Goal: Answer question/provide support

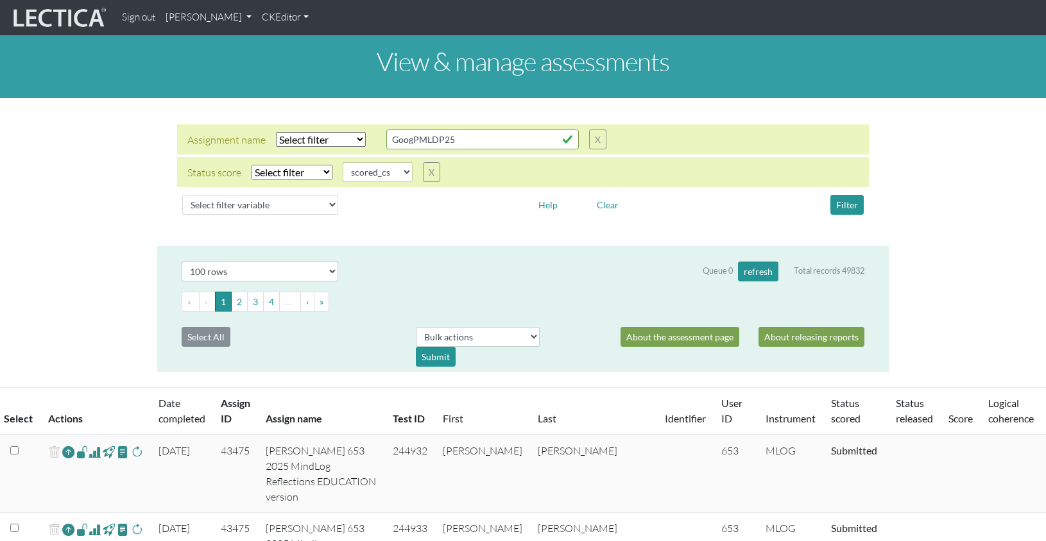
select select
select select "scored_cs"
select select "100"
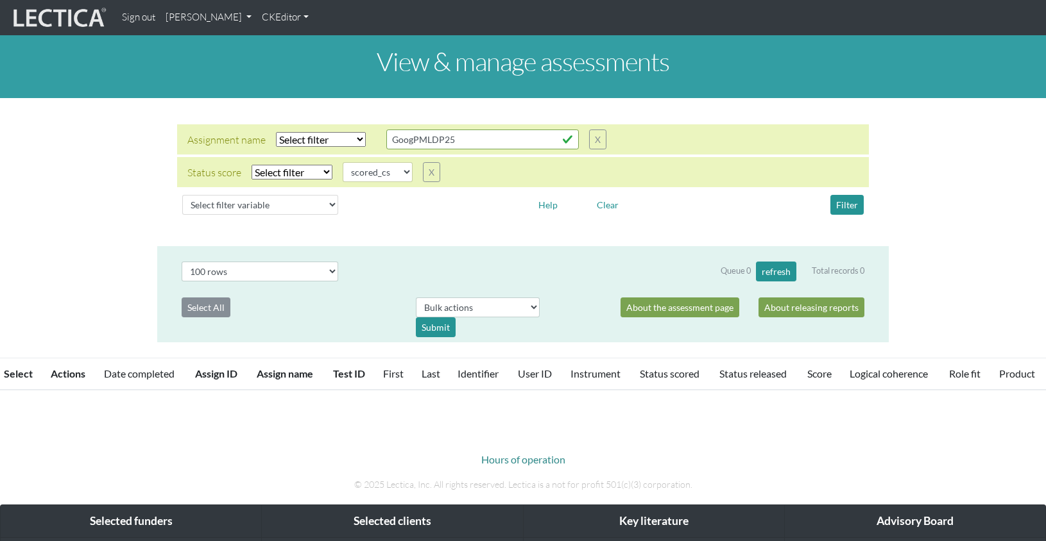
select select
select select "scored_cs"
select select "100"
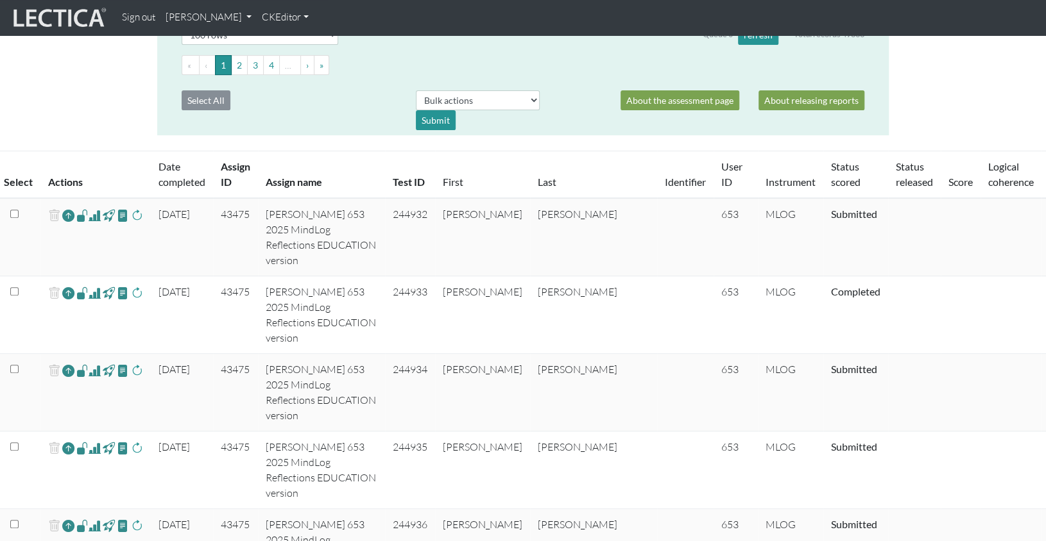
scroll to position [236, 0]
click at [173, 510] on td "[DATE]" at bounding box center [182, 549] width 62 height 78
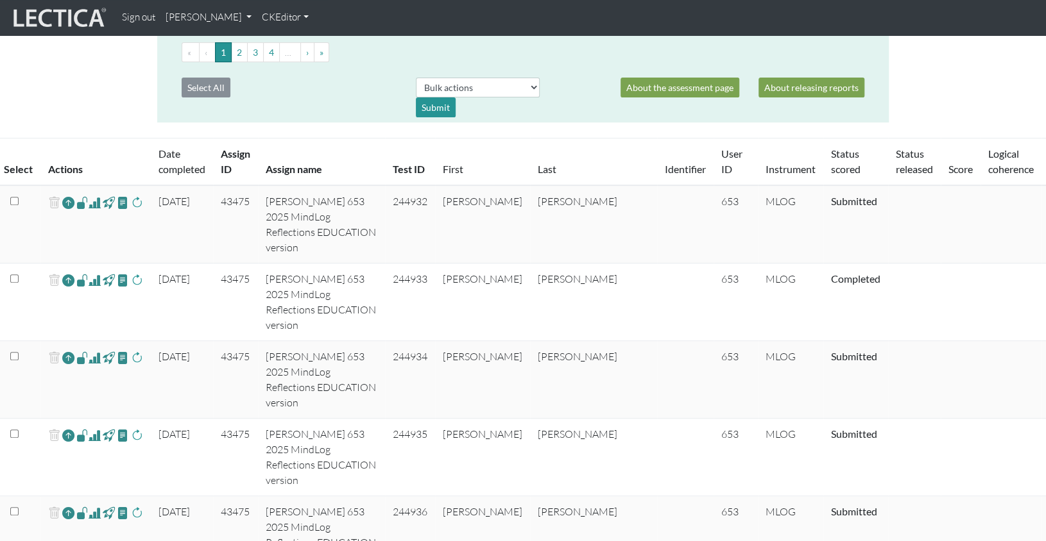
scroll to position [249, 0]
click at [91, 506] on span at bounding box center [95, 513] width 12 height 15
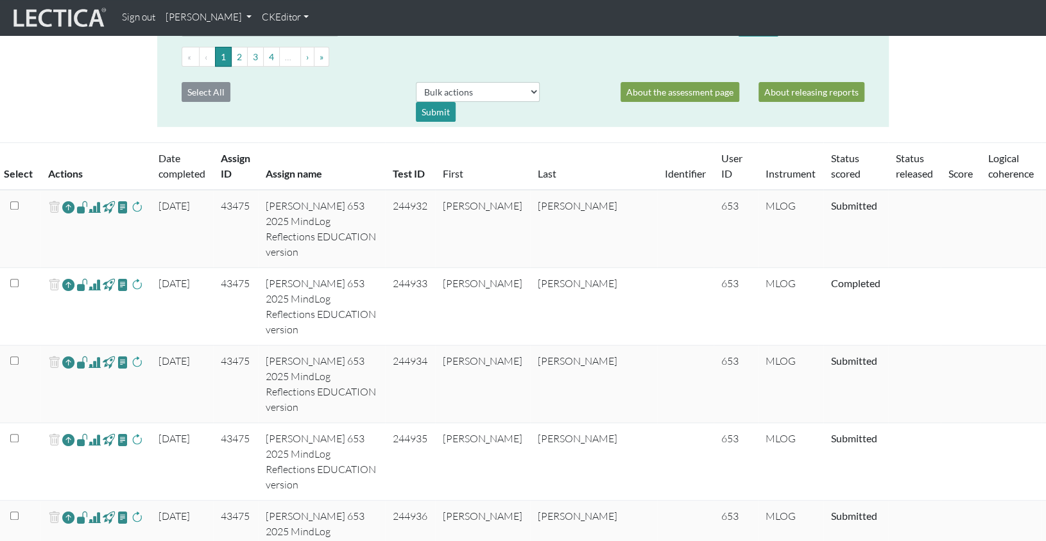
scroll to position [244, 0]
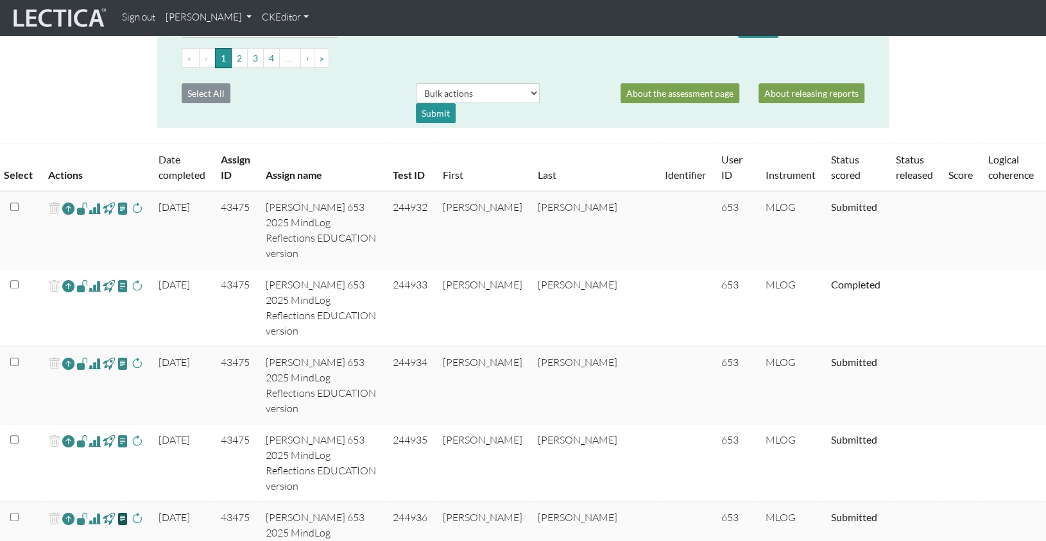
click at [117, 511] on span at bounding box center [123, 518] width 12 height 15
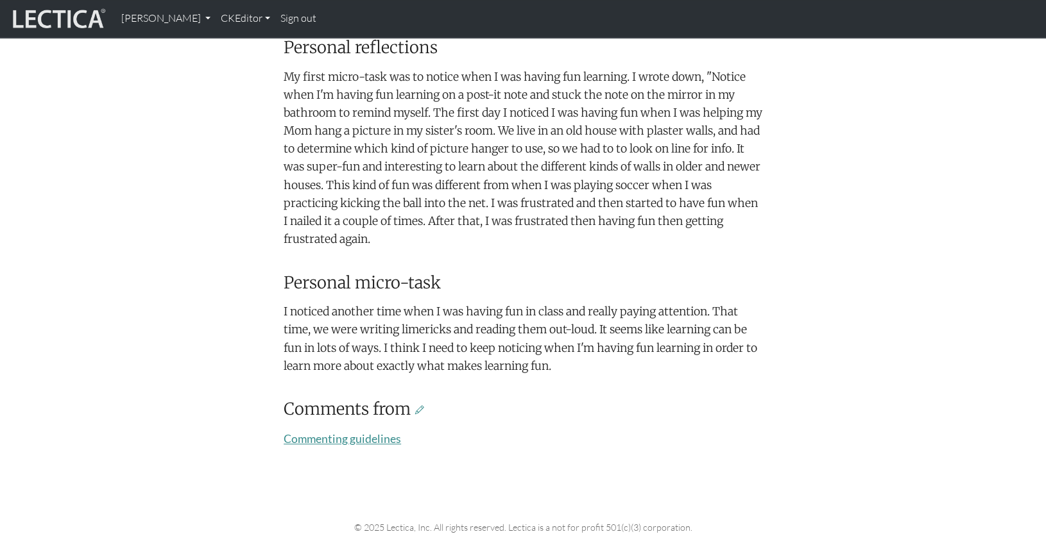
scroll to position [496, 0]
click at [415, 404] on icon at bounding box center [419, 410] width 9 height 12
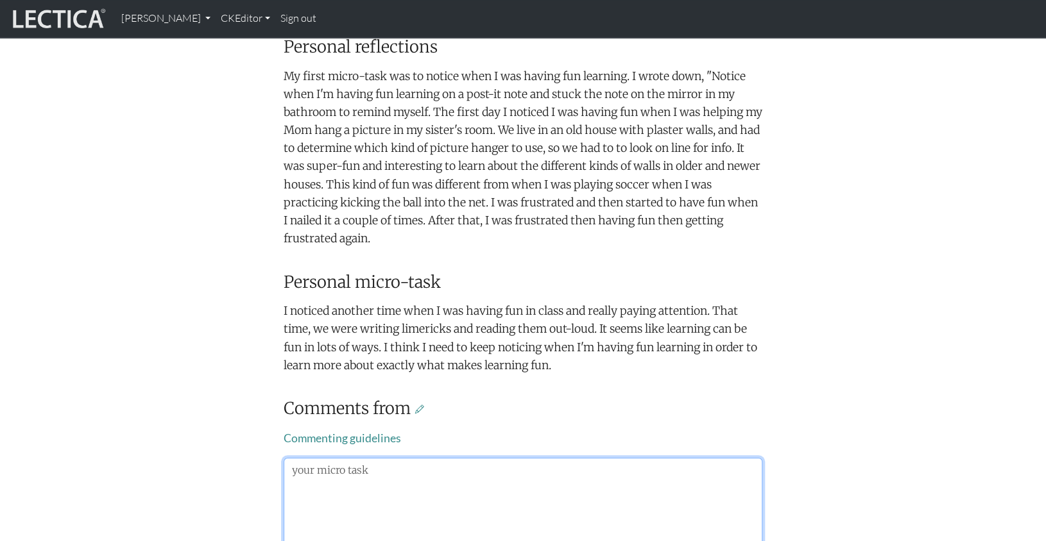
click at [287, 458] on textarea at bounding box center [523, 524] width 479 height 132
click at [502, 458] on textarea "It looks like you are having fun learning about learning!" at bounding box center [523, 524] width 479 height 132
click at [597, 458] on textarea "It looks like you are having fun learning about fun learning!" at bounding box center [523, 524] width 479 height 132
click at [605, 458] on textarea "It looks like you are having fun learning about fun learning!" at bounding box center [523, 524] width 479 height 132
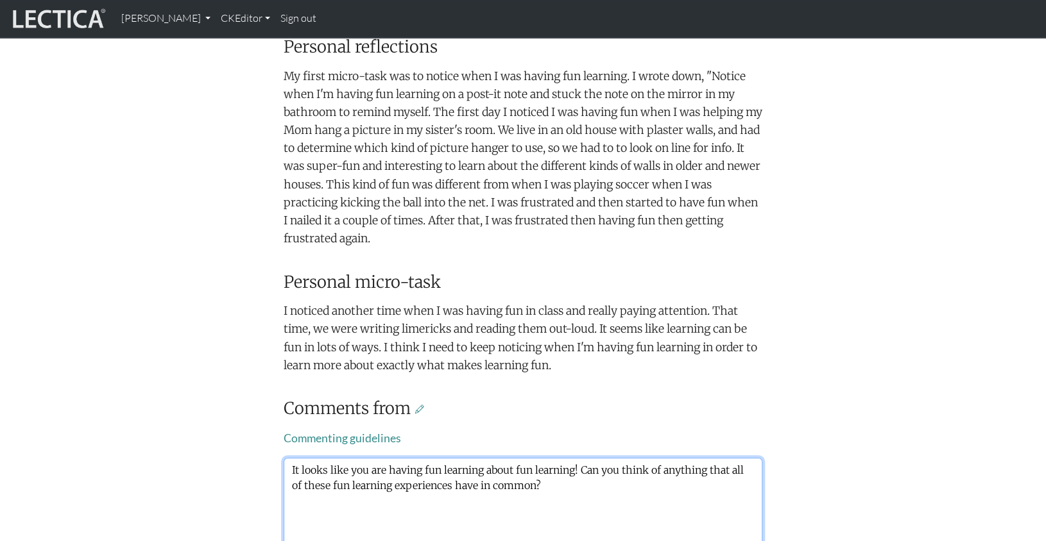
scroll to position [500, 0]
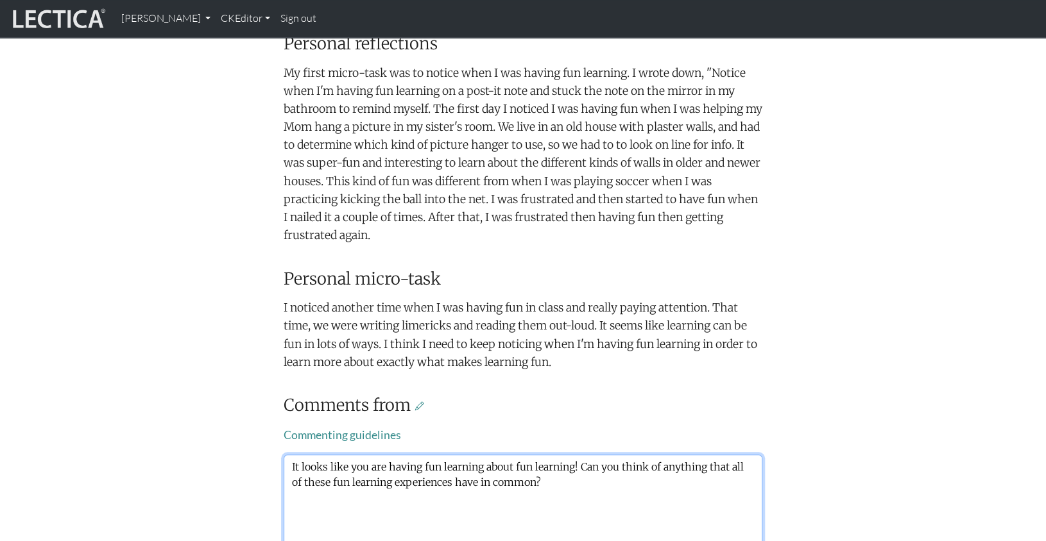
click at [527, 455] on textarea "It looks like you are having fun learning about fun learning! Can you think of …" at bounding box center [523, 521] width 479 height 132
type textarea "It looks like you are having fun learning about fun learning! Can you think of …"
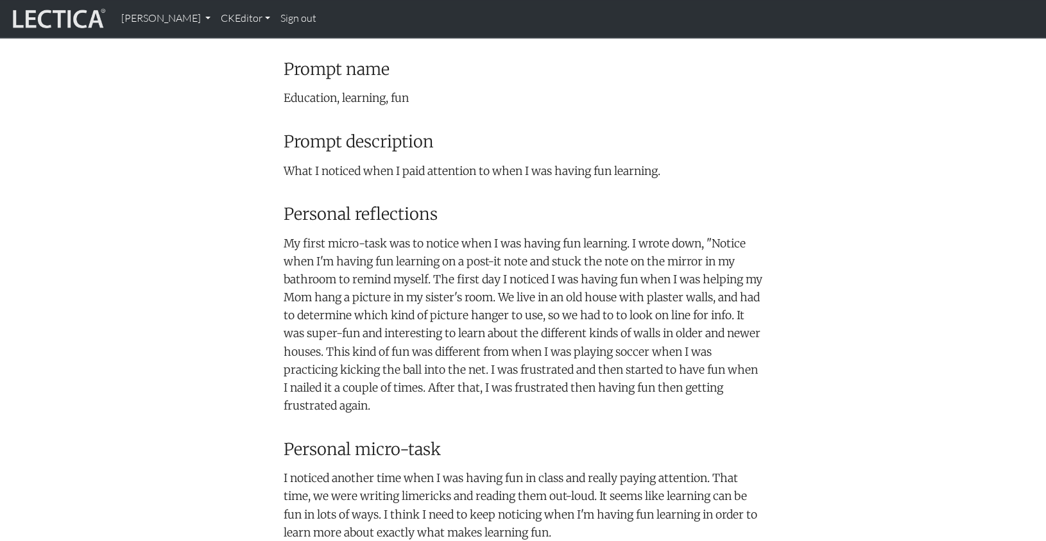
scroll to position [337, 0]
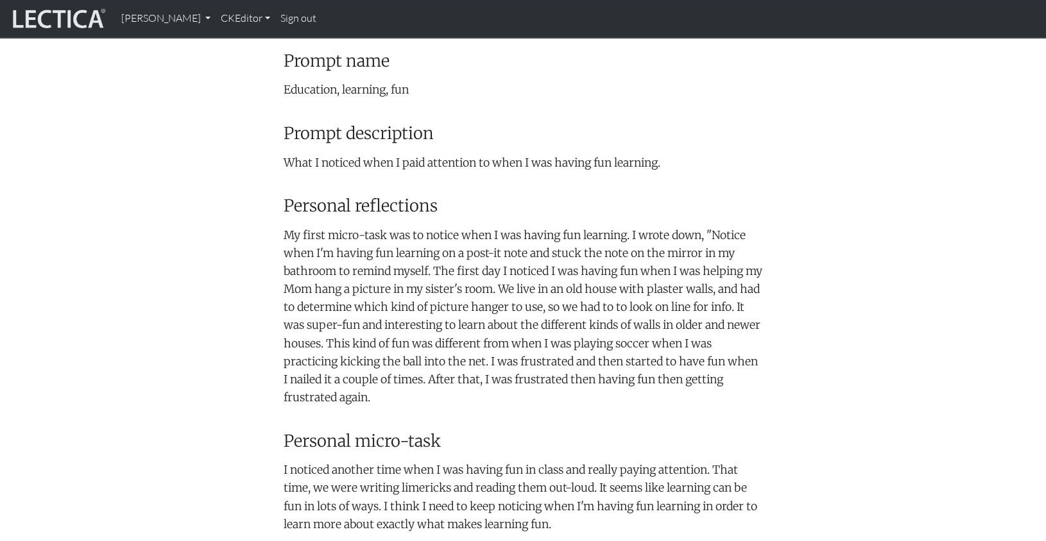
click at [405, 275] on p "My first micro-task was to notice when I was having fun learning. I wrote down,…" at bounding box center [523, 316] width 479 height 180
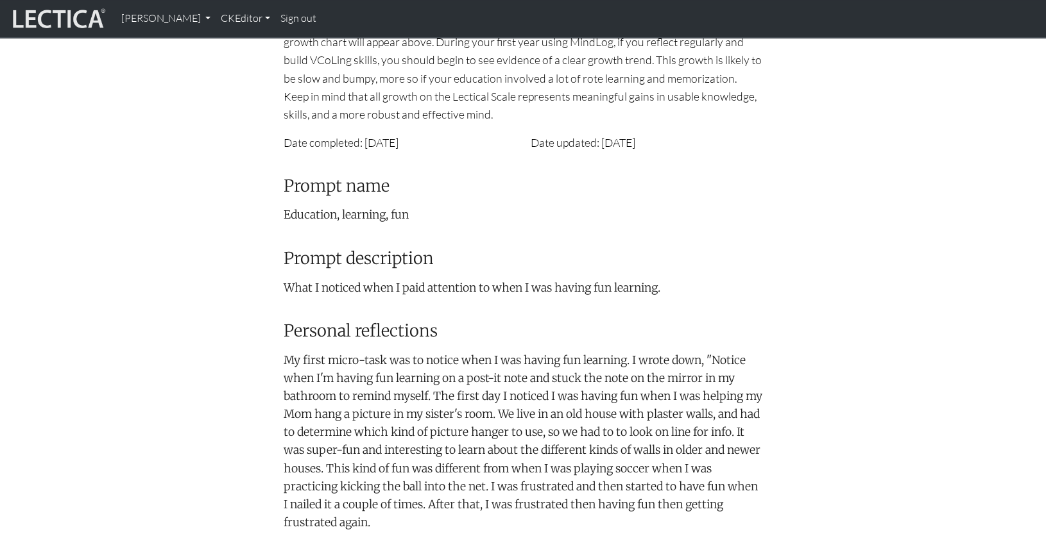
scroll to position [0, 0]
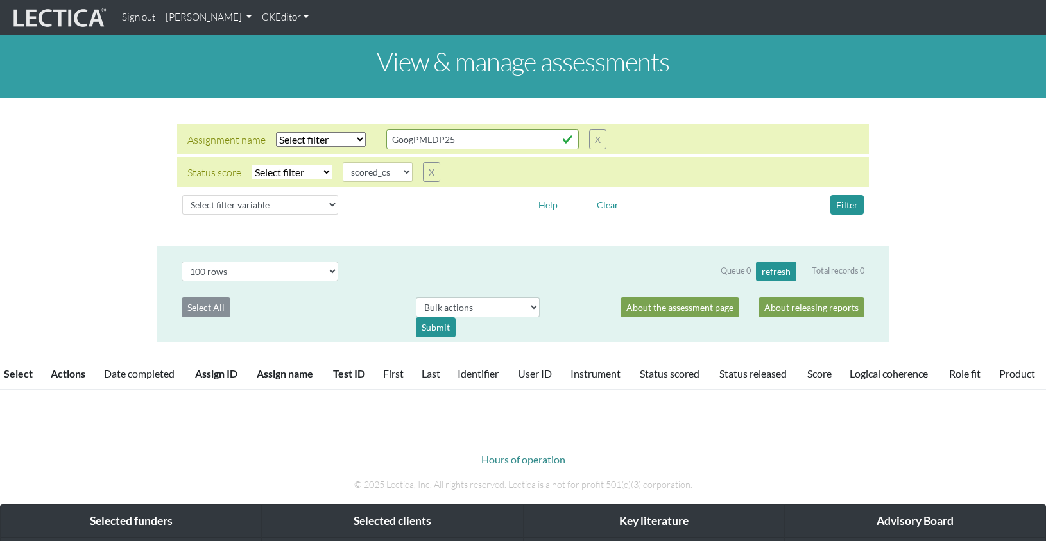
select select
select select "scored_cs"
select select "100"
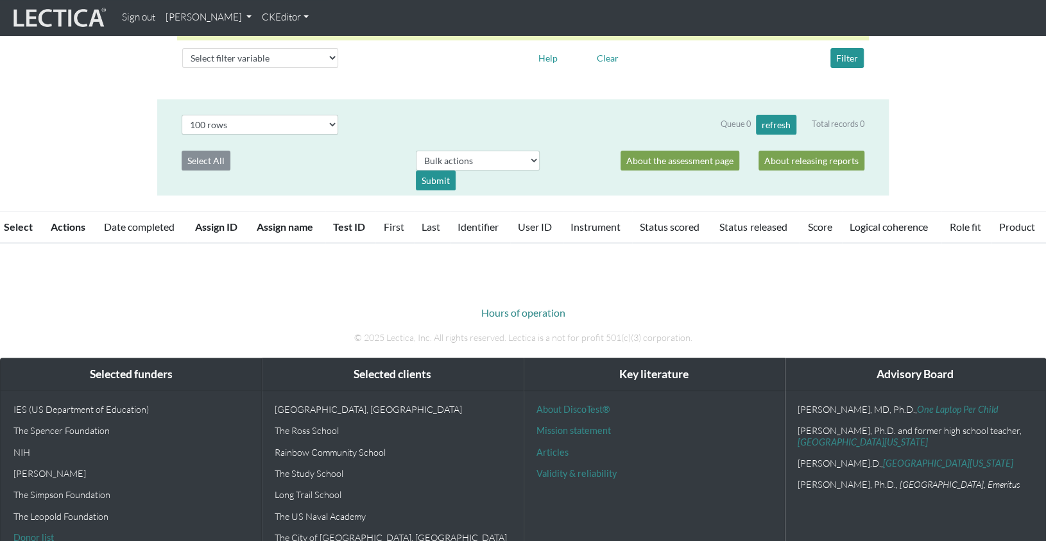
scroll to position [244, 0]
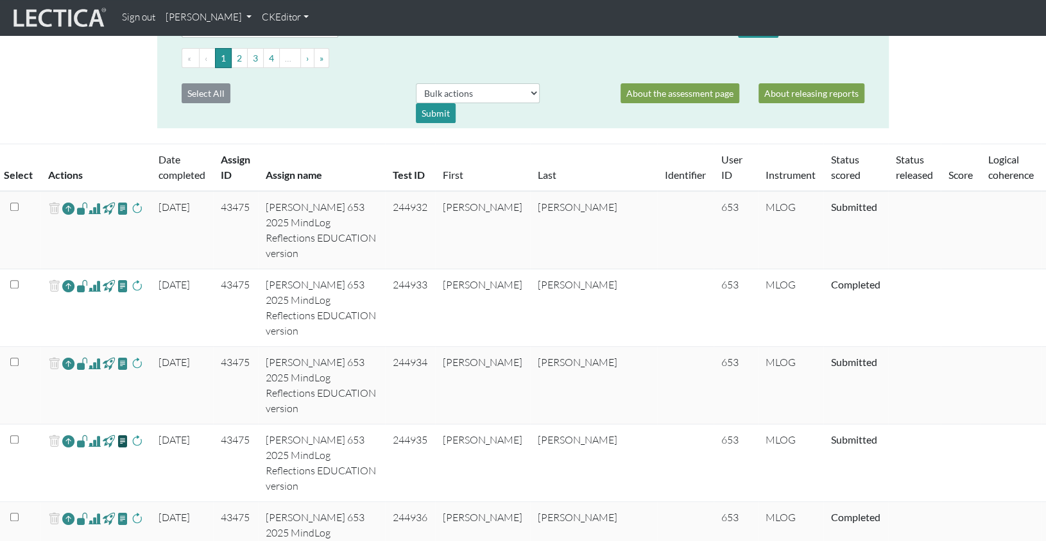
click at [117, 434] on span at bounding box center [123, 441] width 12 height 15
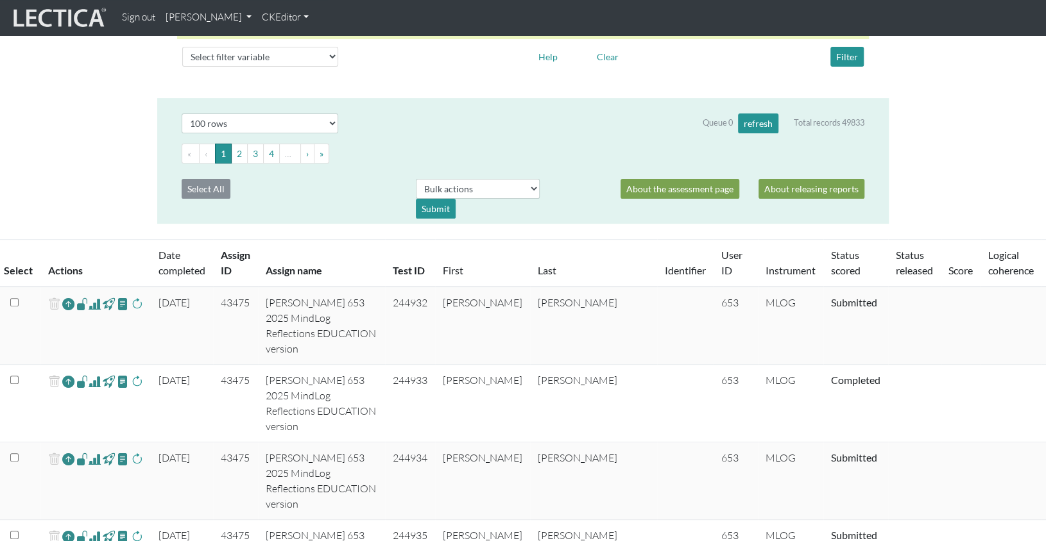
scroll to position [149, 0]
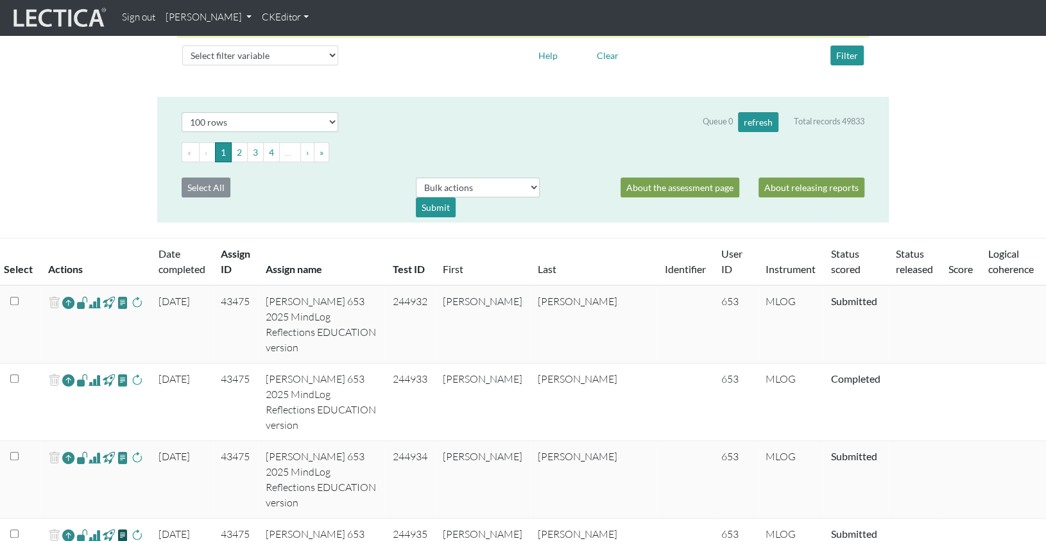
click at [117, 528] on span at bounding box center [123, 535] width 12 height 15
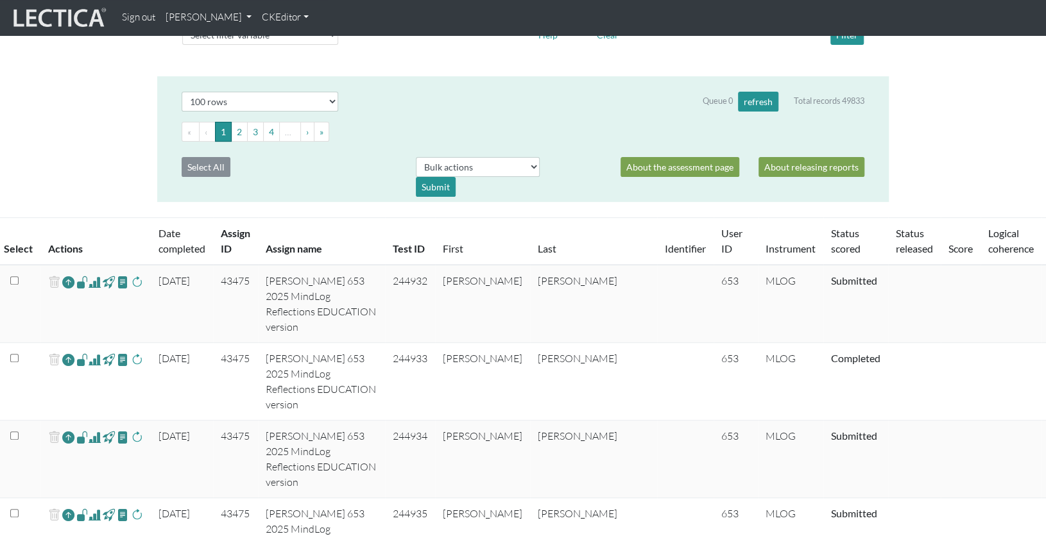
scroll to position [172, 0]
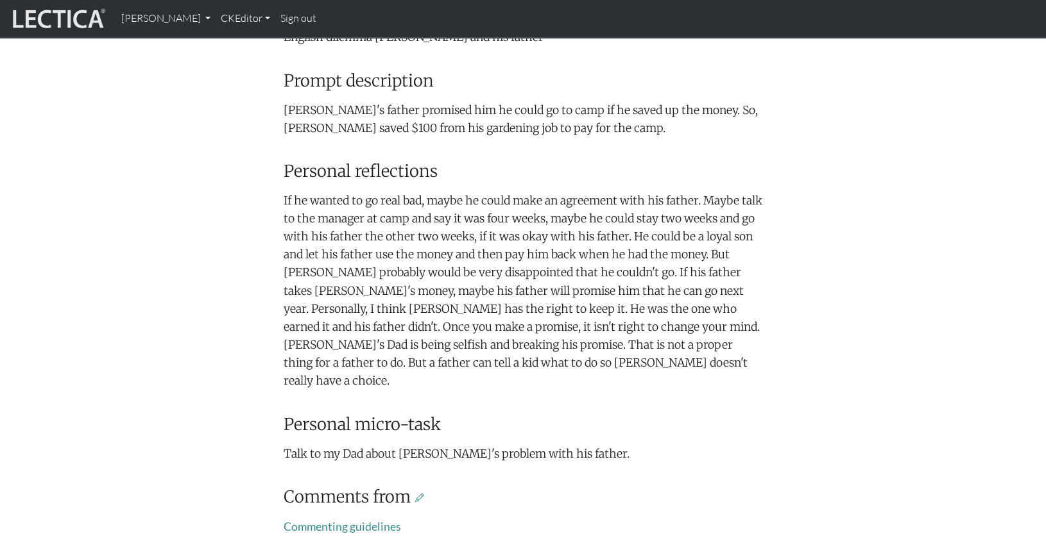
scroll to position [389, 0]
click at [415, 493] on icon at bounding box center [419, 499] width 9 height 12
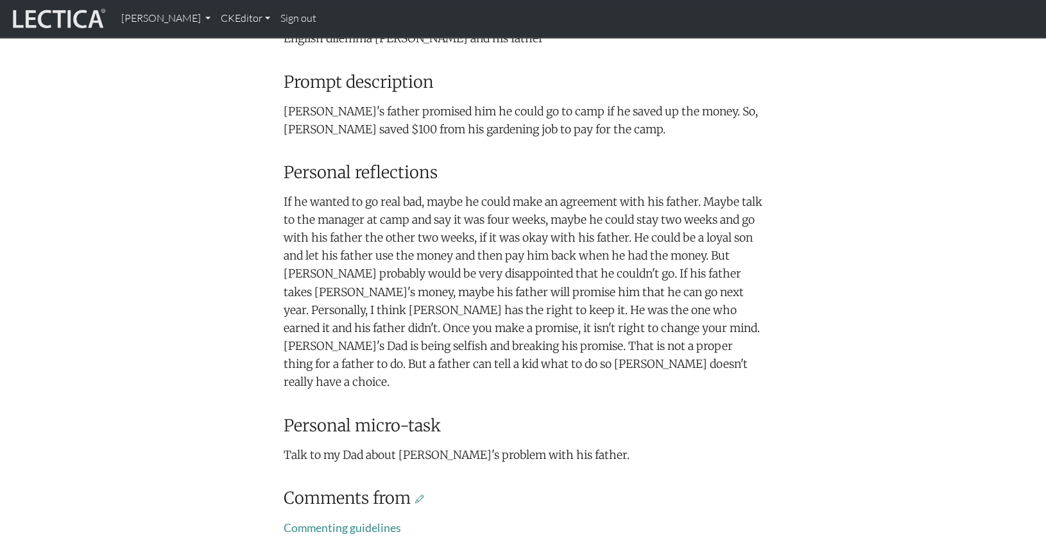
scroll to position [389, 0]
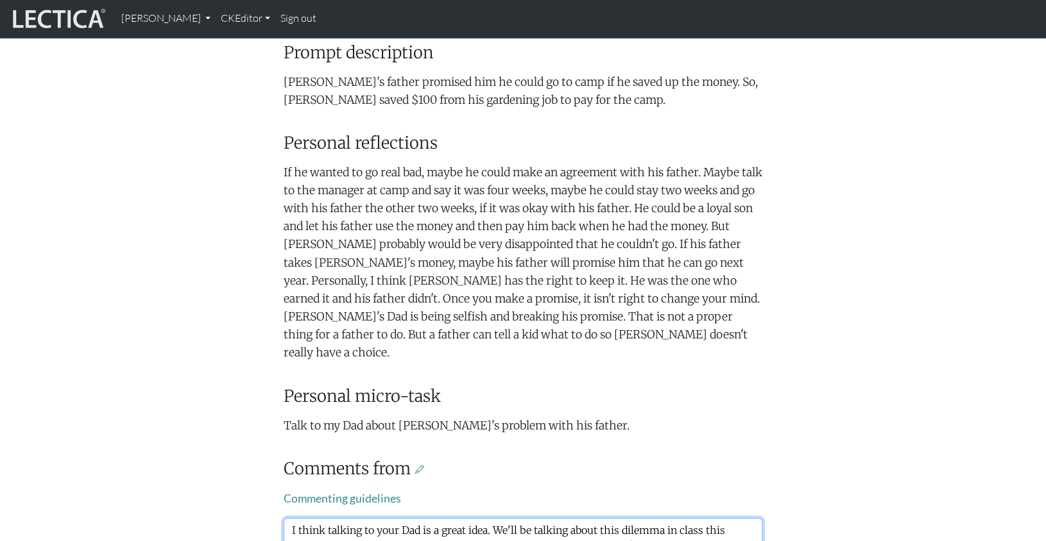
scroll to position [412, 0]
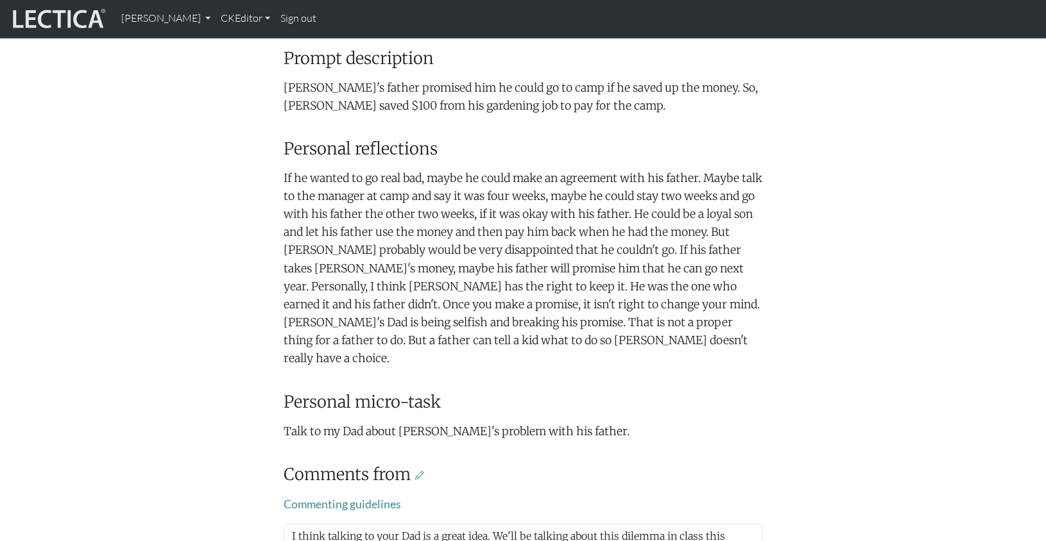
click at [854, 455] on div "Your growth chart Once you have received two Lectical Scores (either for Mindlo…" at bounding box center [522, 203] width 847 height 949
drag, startPoint x: 724, startPoint y: 425, endPoint x: 741, endPoint y: 425, distance: 16.7
drag, startPoint x: 395, startPoint y: 436, endPoint x: 472, endPoint y: 441, distance: 77.2
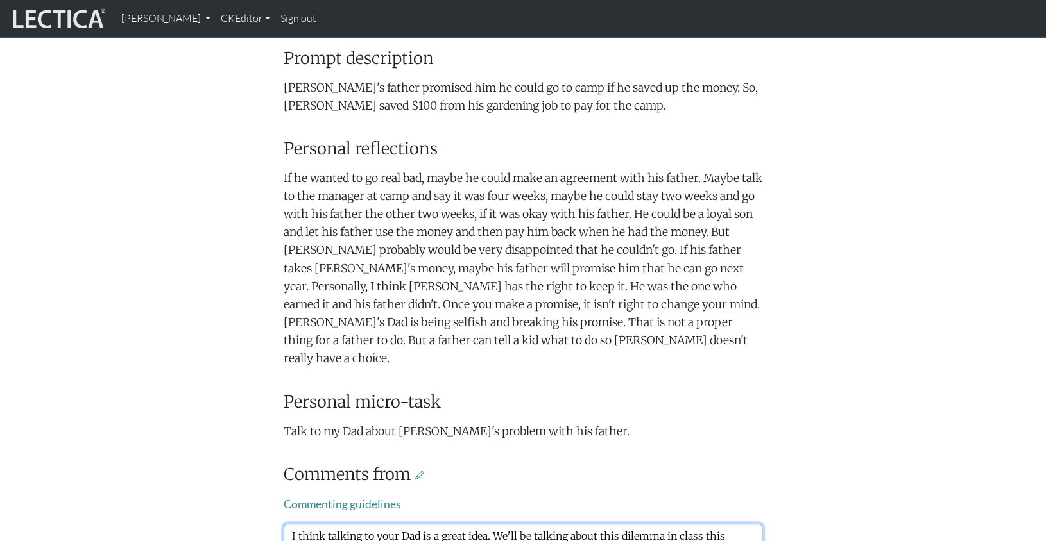
drag, startPoint x: 396, startPoint y: 439, endPoint x: 445, endPoint y: 441, distance: 48.8
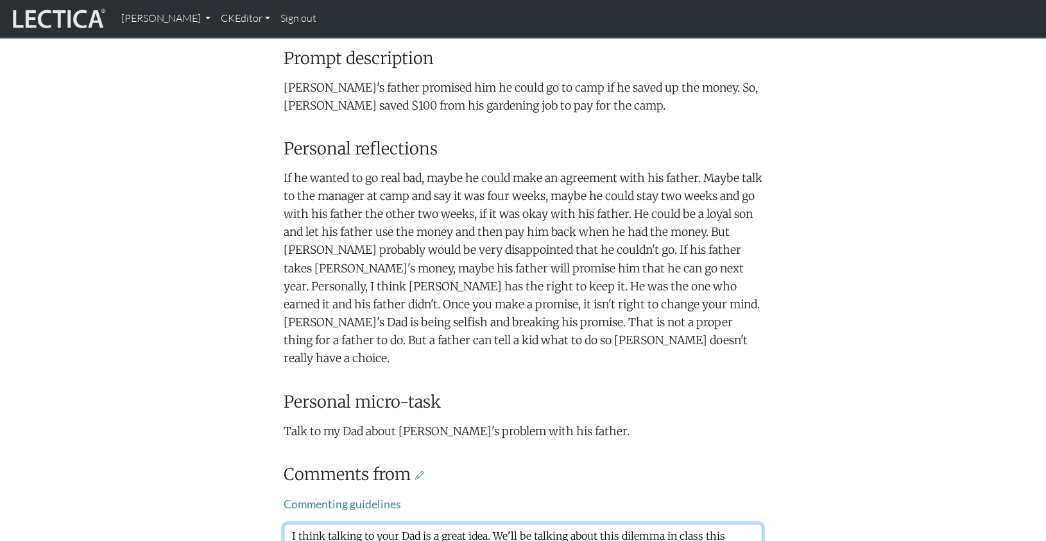
drag, startPoint x: 439, startPoint y: 442, endPoint x: 491, endPoint y: 441, distance: 52.0
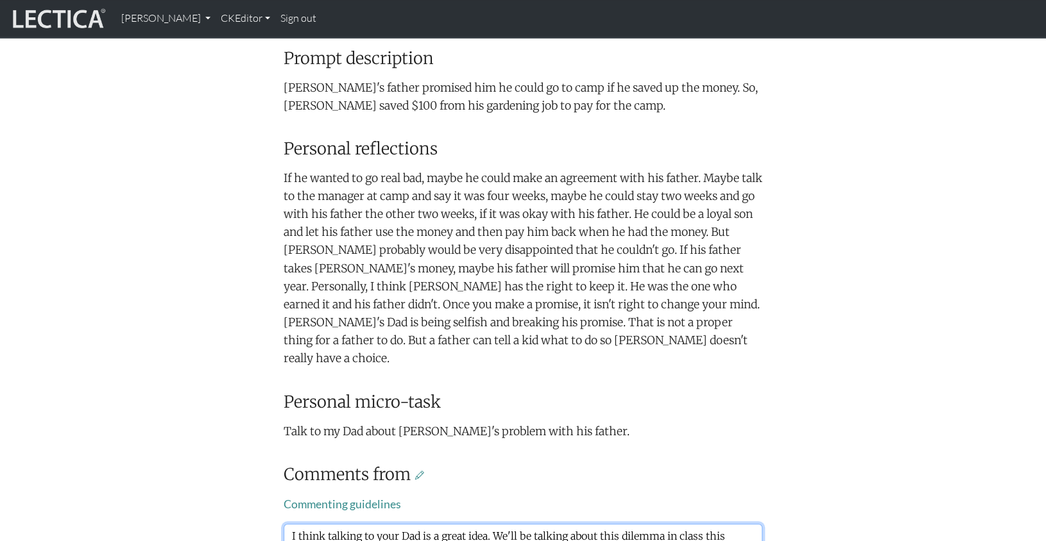
drag, startPoint x: 436, startPoint y: 440, endPoint x: 451, endPoint y: 443, distance: 15.6
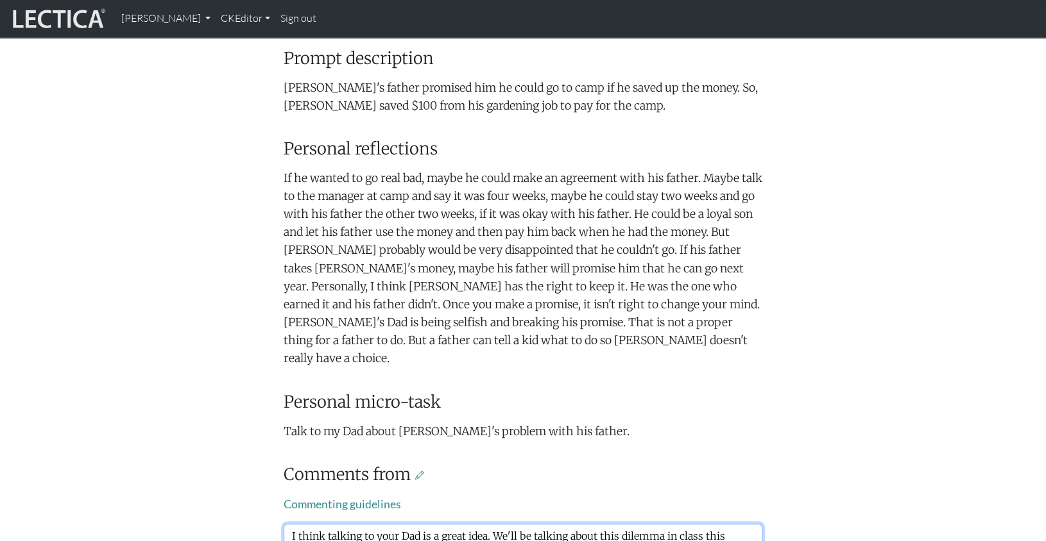
drag, startPoint x: 581, startPoint y: 426, endPoint x: 640, endPoint y: 428, distance: 59.1
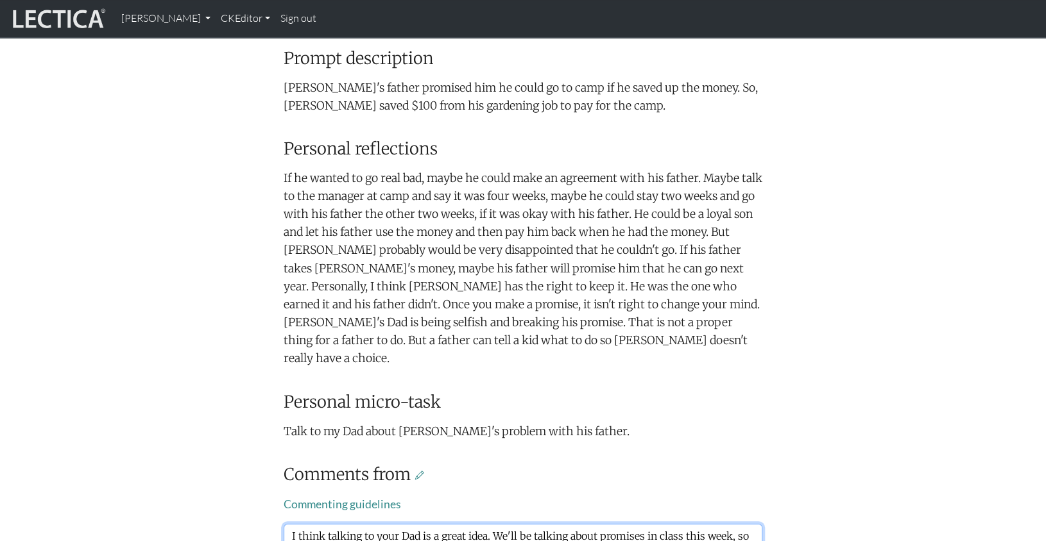
drag, startPoint x: 457, startPoint y: 472, endPoint x: 526, endPoint y: 463, distance: 69.2
drag, startPoint x: 334, startPoint y: 454, endPoint x: 372, endPoint y: 445, distance: 39.5
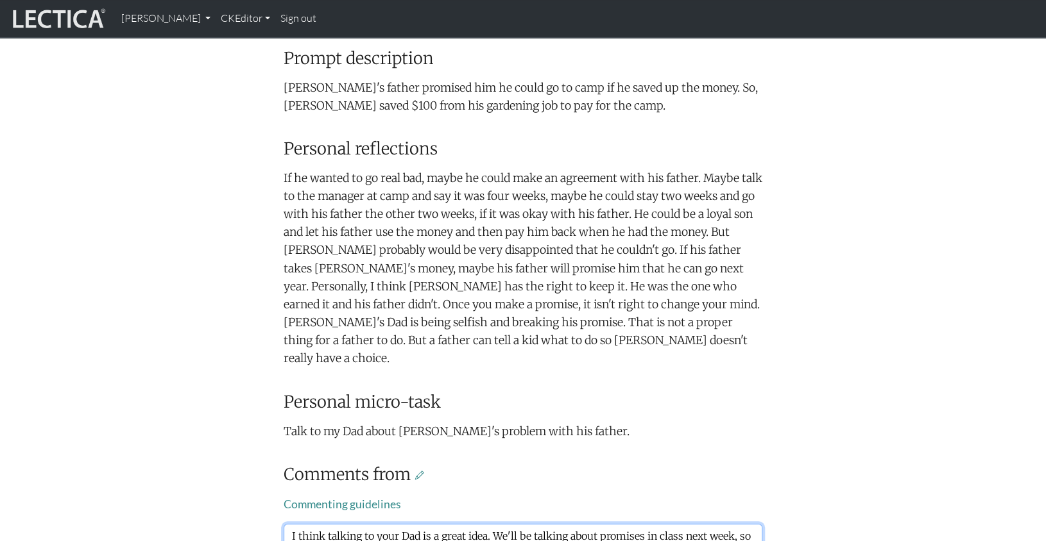
type textarea "I think talking to your Dad is a great idea. We'll be talking about promises in…"
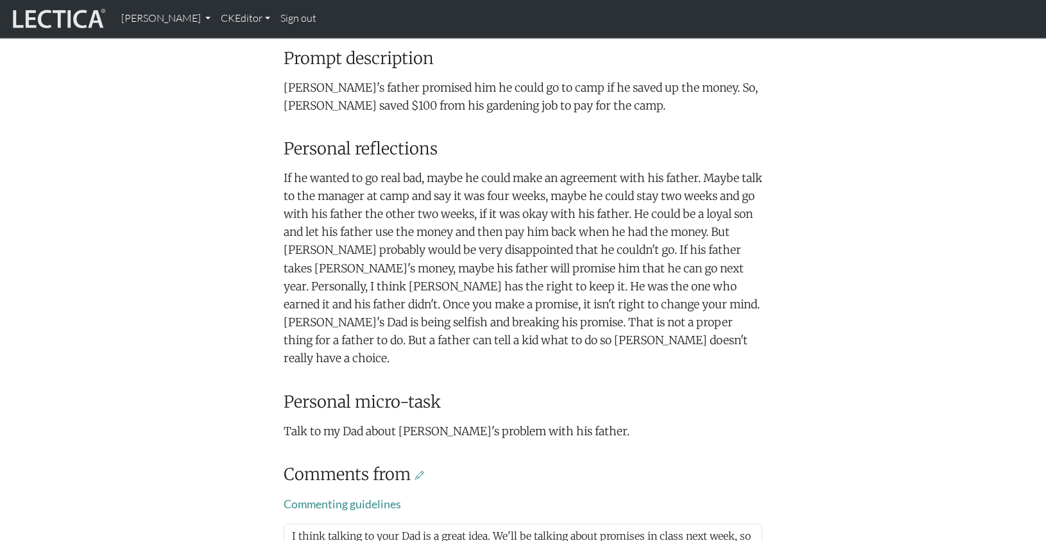
click at [167, 443] on div "Your growth chart Once you have received two Lectical Scores (either for Mindlo…" at bounding box center [522, 203] width 847 height 949
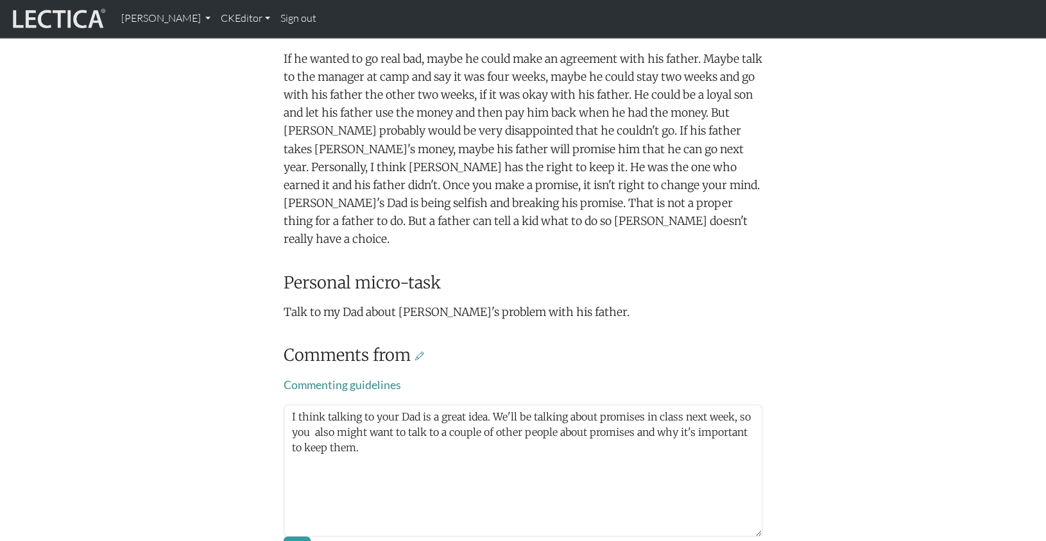
scroll to position [532, 0]
click at [293, 536] on button "Save" at bounding box center [297, 547] width 27 height 22
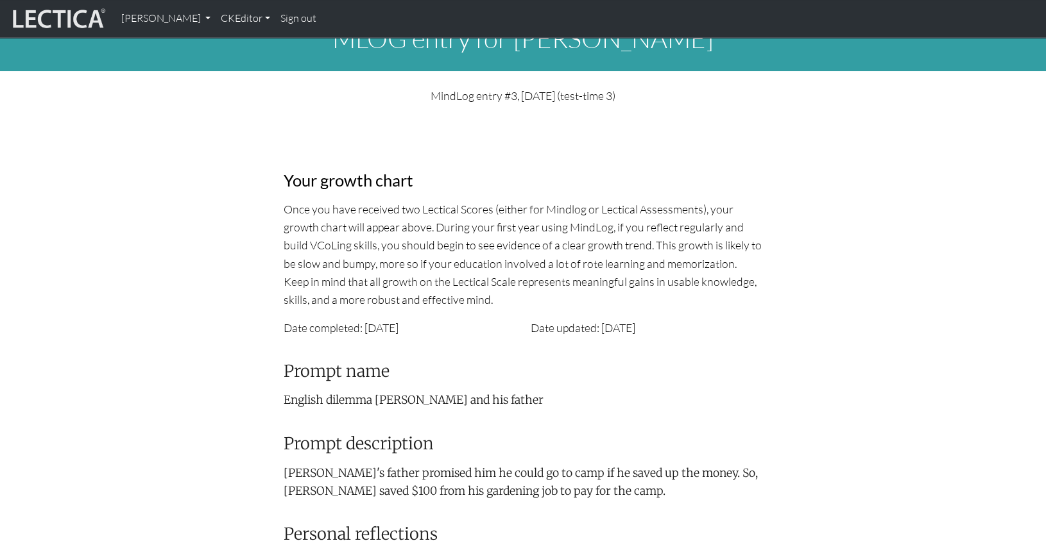
scroll to position [0, 0]
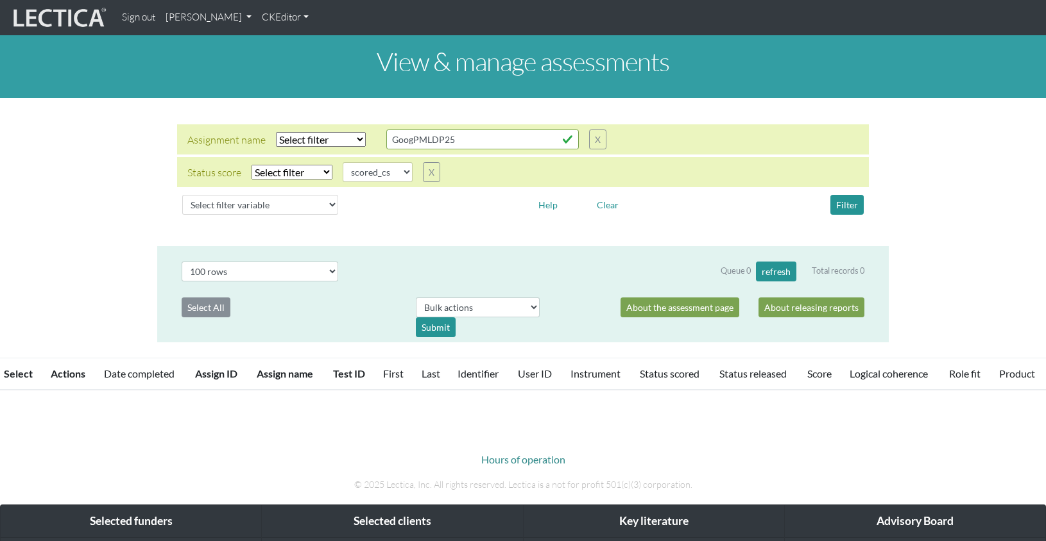
select select
select select "scored_cs"
select select "100"
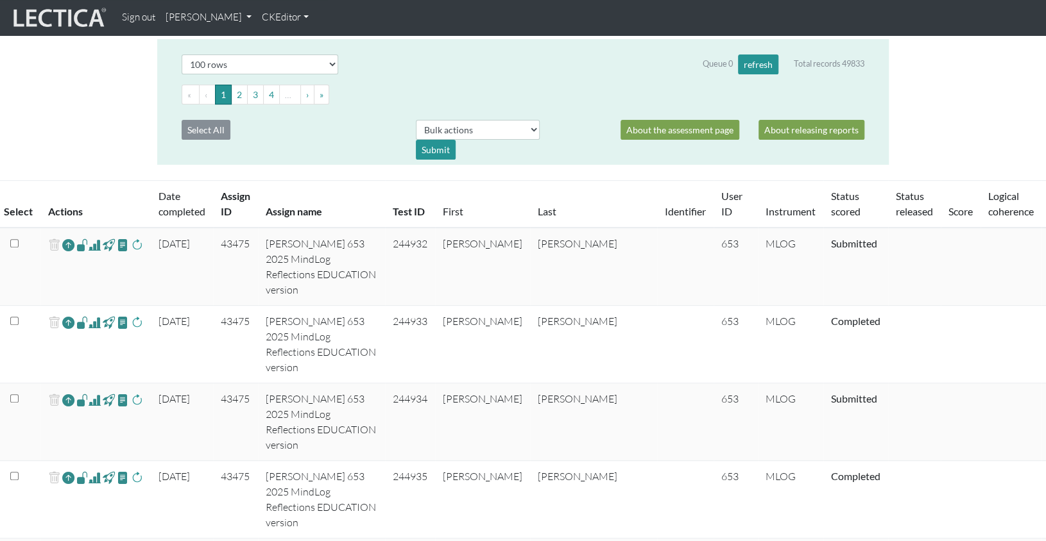
scroll to position [203, 0]
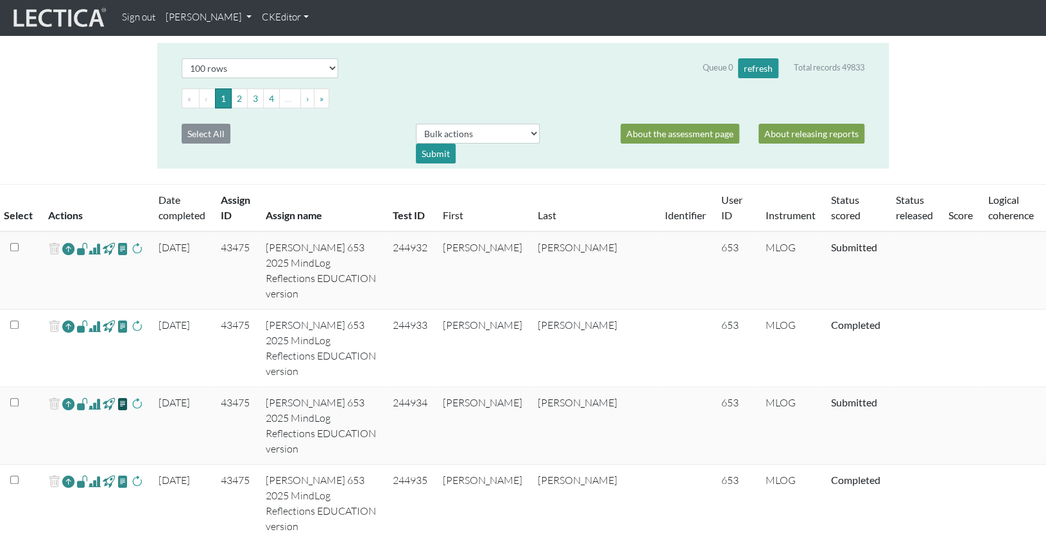
click at [117, 396] on span at bounding box center [123, 403] width 12 height 15
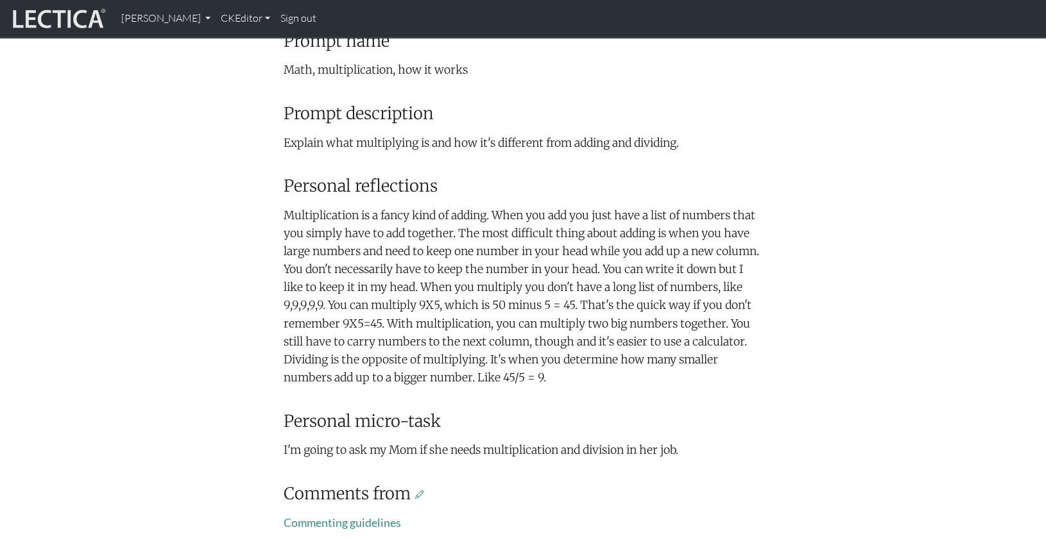
scroll to position [359, 0]
click at [415, 488] on icon at bounding box center [419, 494] width 9 height 12
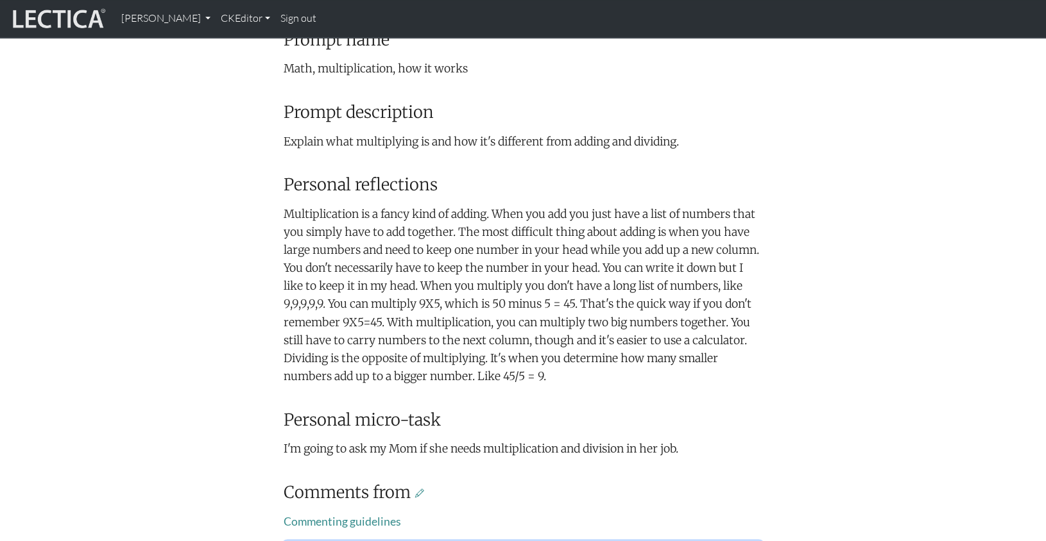
drag, startPoint x: 525, startPoint y: 493, endPoint x: 531, endPoint y: 494, distance: 6.5
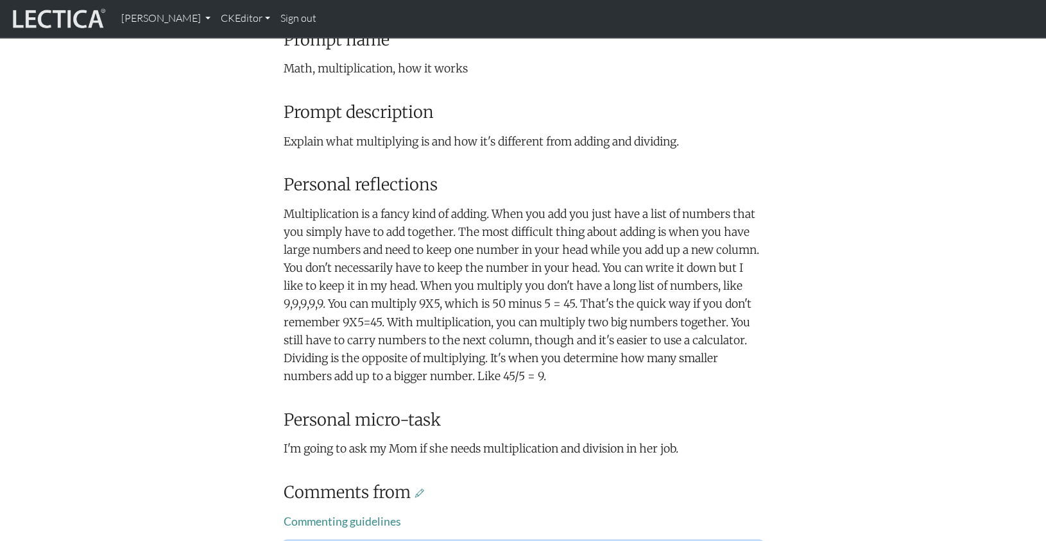
drag, startPoint x: 550, startPoint y: 498, endPoint x: 632, endPoint y: 491, distance: 82.5
drag, startPoint x: 552, startPoint y: 493, endPoint x: 590, endPoint y: 489, distance: 38.0
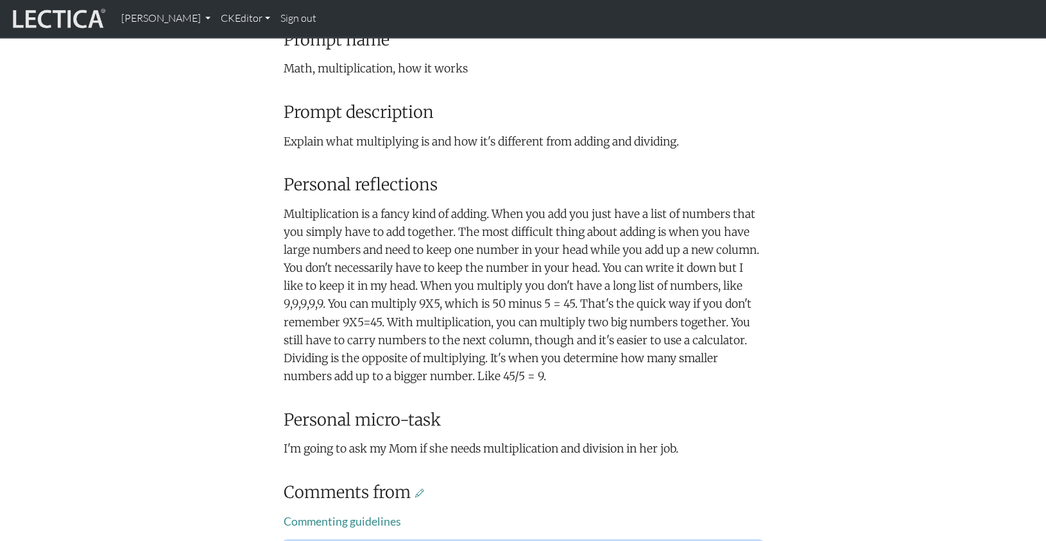
drag, startPoint x: 550, startPoint y: 493, endPoint x: 594, endPoint y: 492, distance: 44.3
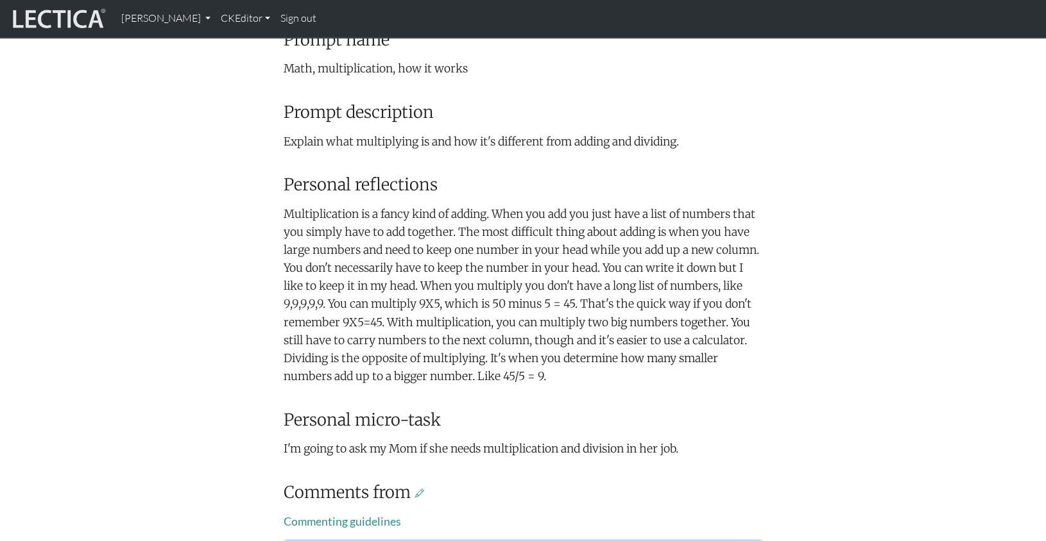
drag, startPoint x: 287, startPoint y: 494, endPoint x: 313, endPoint y: 500, distance: 26.3
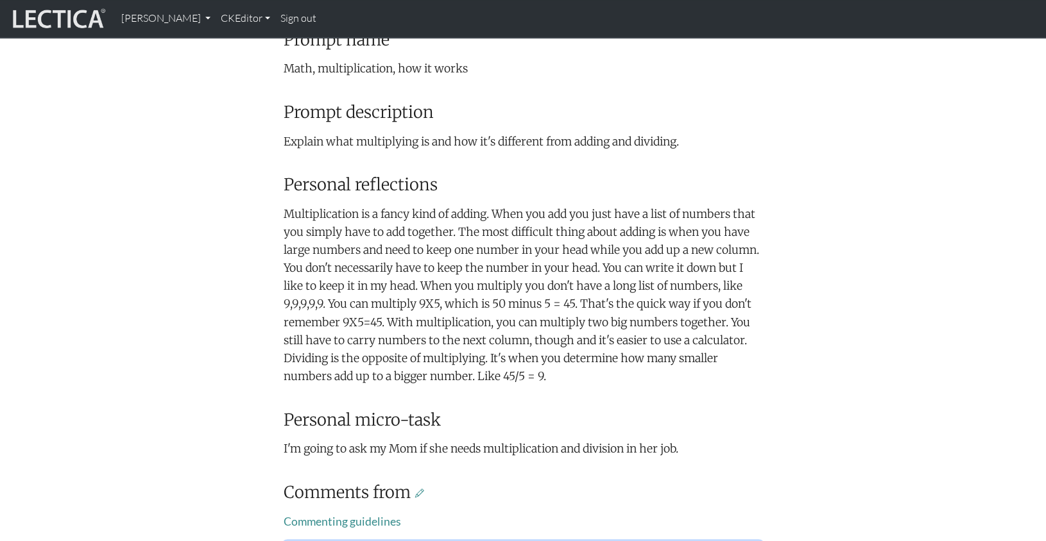
scroll to position [383, 0]
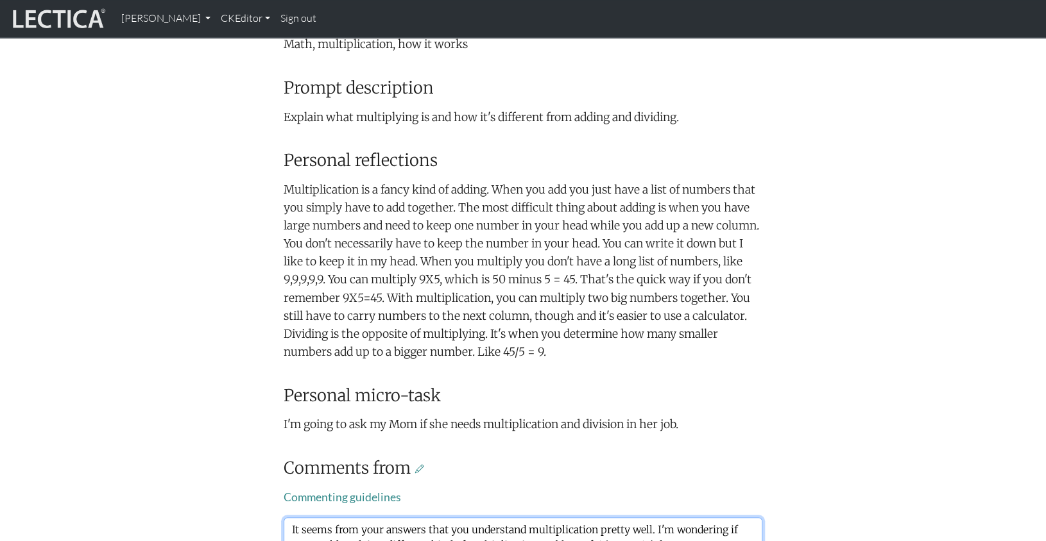
type textarea "It seems from your answers that you understand multiplication pretty well. I'm …"
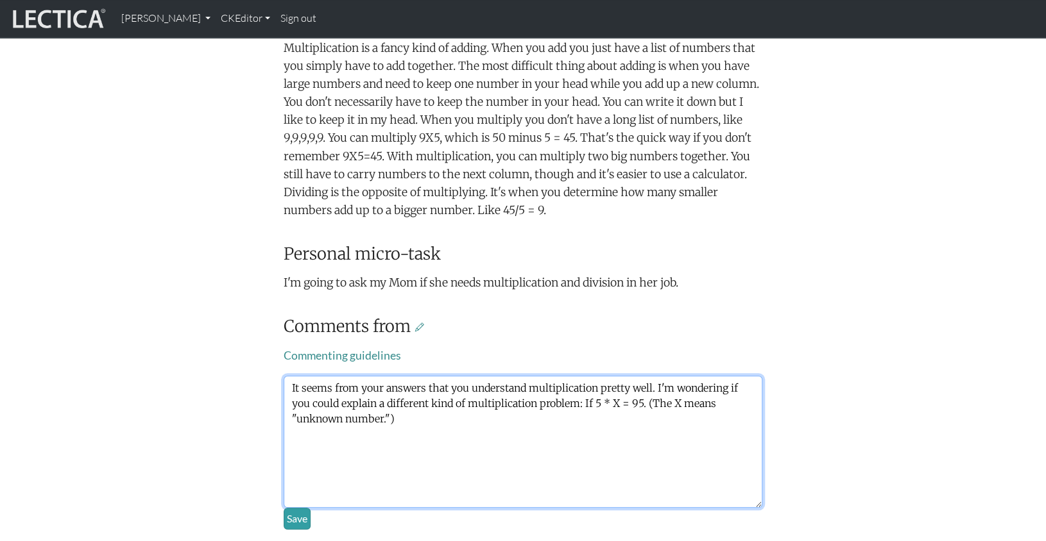
scroll to position [521, 0]
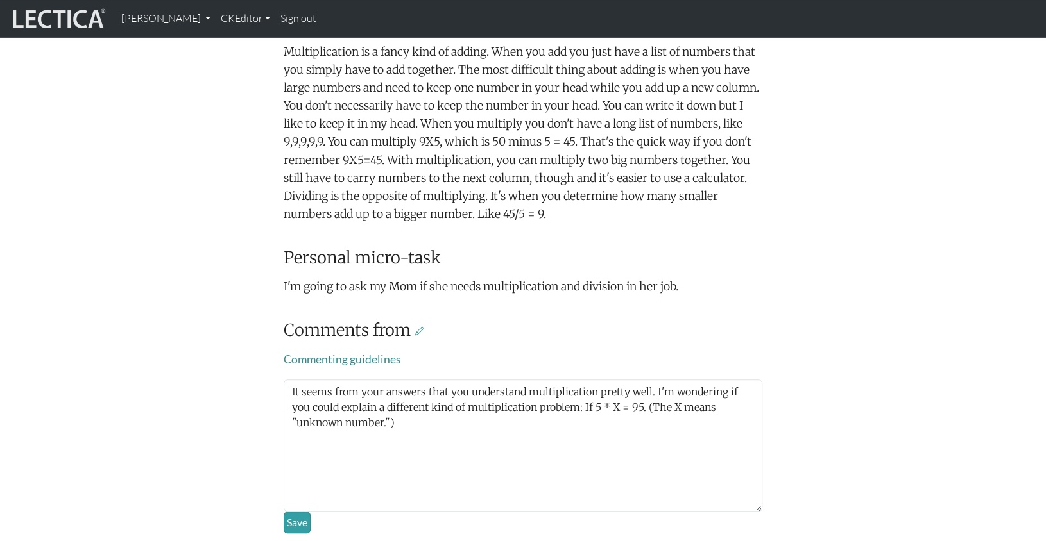
click at [240, 454] on body "Theo Dawson My Profile Manage accounts Manage assessments Manage assignments Vi…" at bounding box center [523, 154] width 1046 height 1351
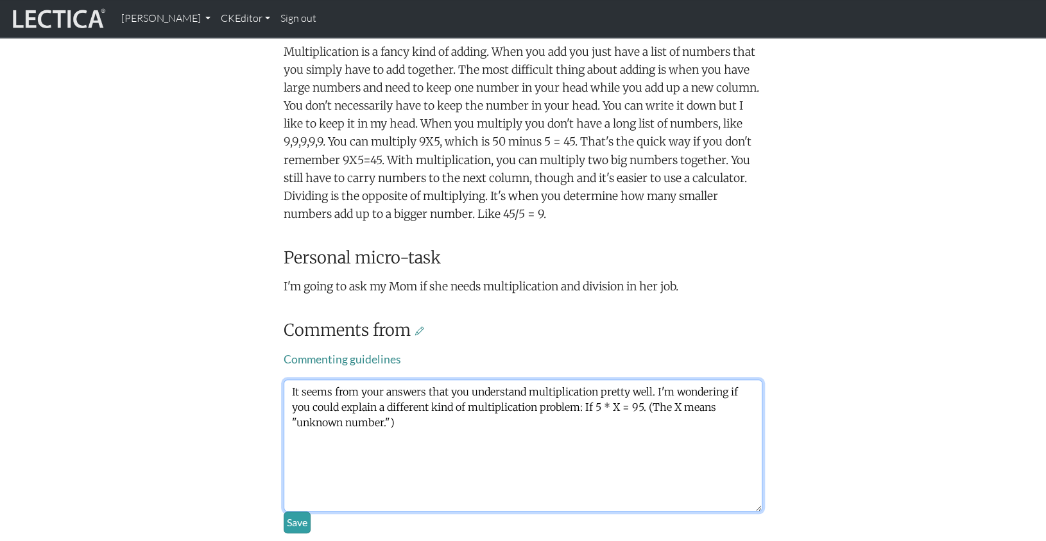
drag, startPoint x: 578, startPoint y: 332, endPoint x: 752, endPoint y: 337, distance: 173.9
click at [752, 380] on textarea "It seems from your answers that you understand multiplication pretty well. I'm …" at bounding box center [523, 446] width 479 height 132
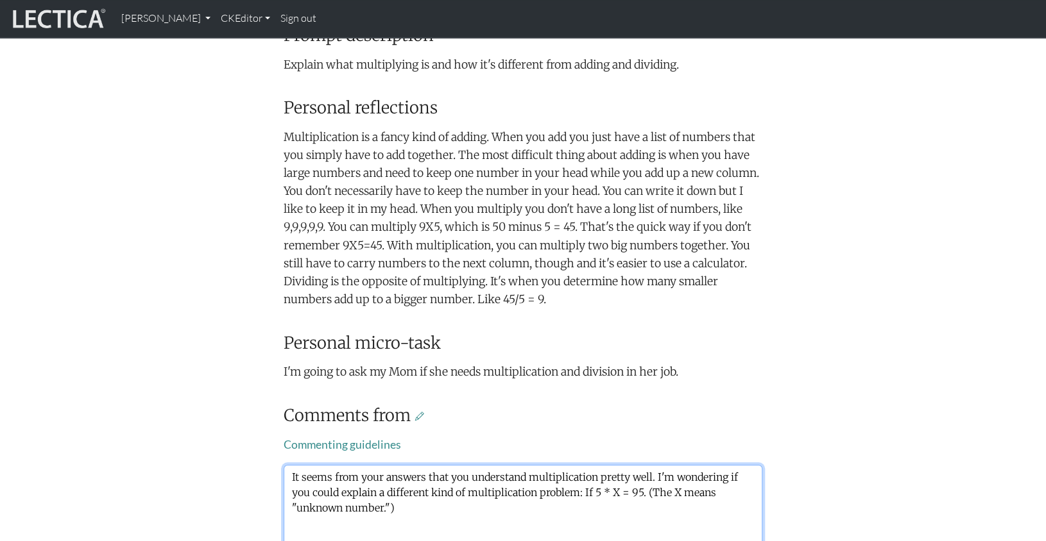
scroll to position [435, 0]
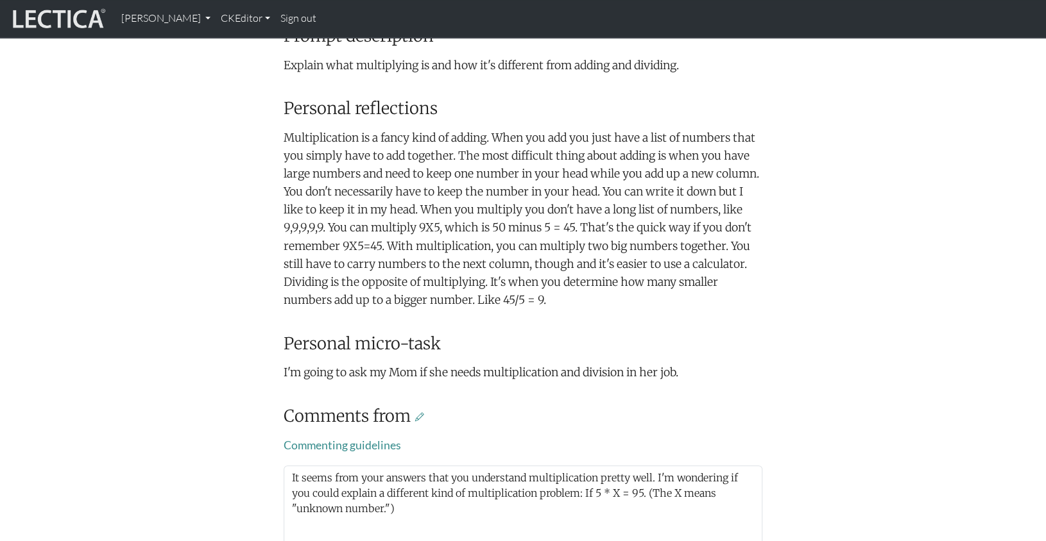
drag, startPoint x: 851, startPoint y: 433, endPoint x: 841, endPoint y: 431, distance: 10.4
click at [849, 433] on div "Your growth chart Once you have received two Lectical Scores (either for Mindlo…" at bounding box center [522, 163] width 847 height 913
click at [182, 409] on div "Your growth chart Once you have received two Lectical Scores (either for Mindlo…" at bounding box center [522, 118] width 847 height 823
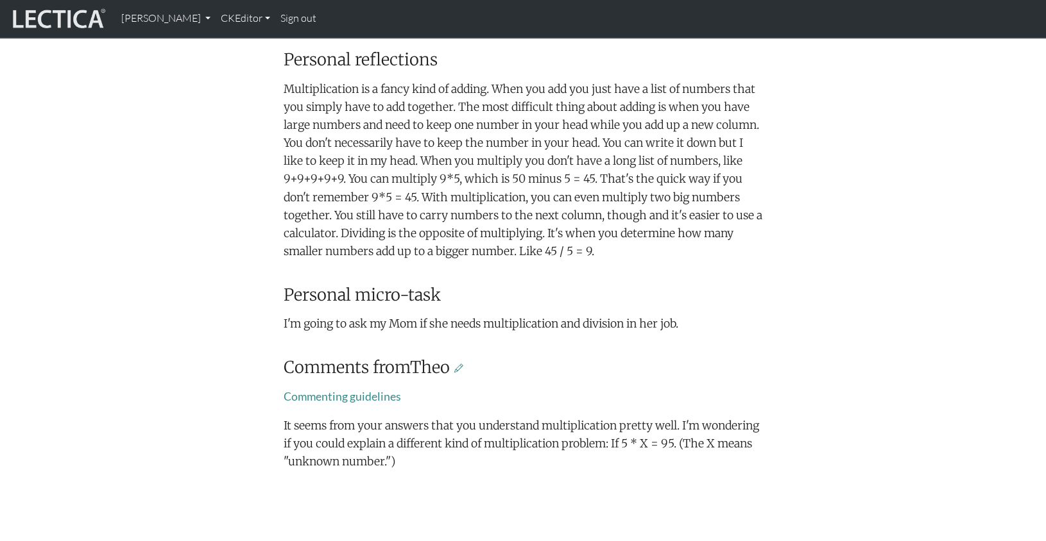
scroll to position [499, 0]
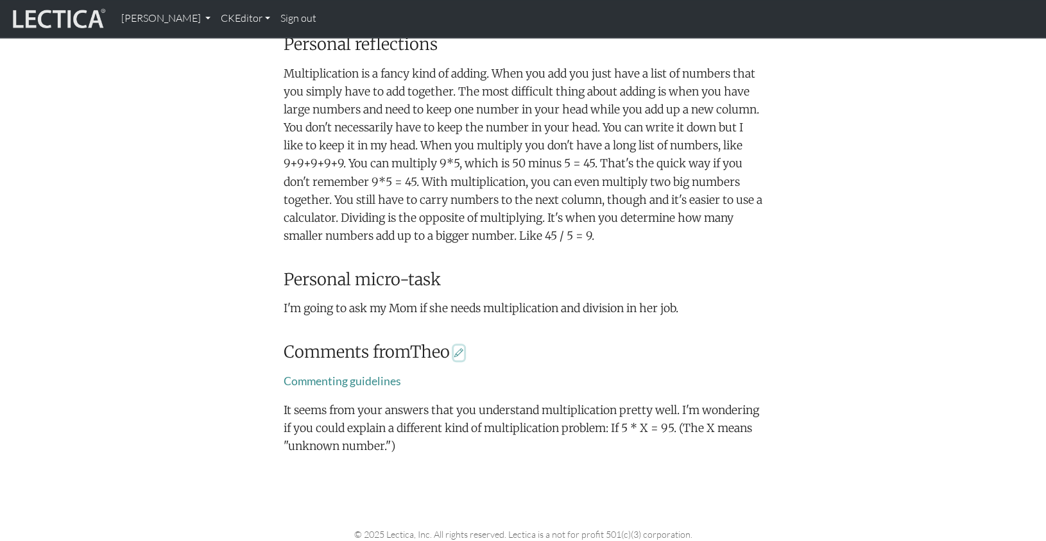
click at [454, 347] on icon at bounding box center [458, 353] width 9 height 12
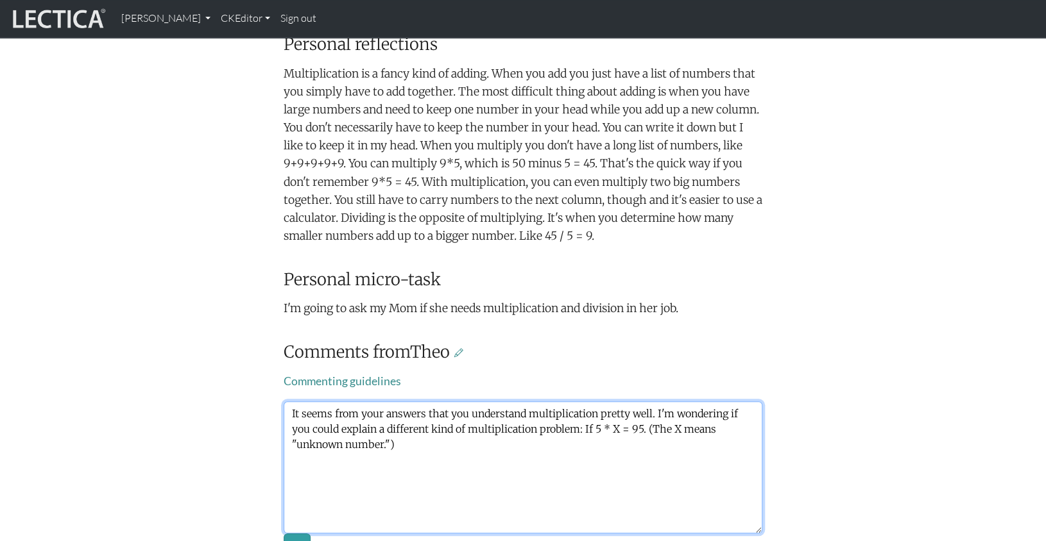
click at [754, 402] on textarea "It seems from your answers that you understand multiplication pretty well. I'm …" at bounding box center [523, 468] width 479 height 132
type textarea "It seems from your answers that you understand multiplication pretty well. I'm …"
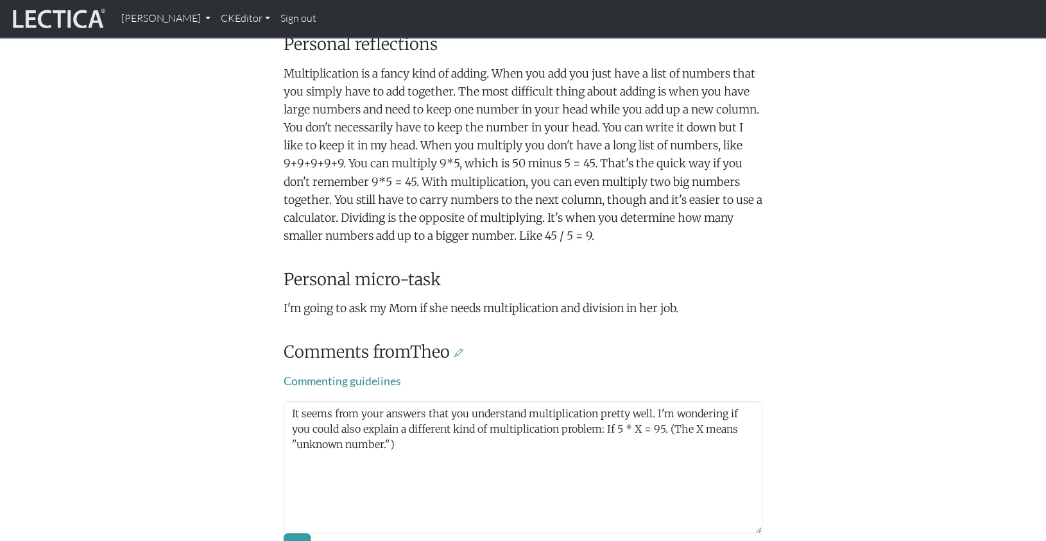
click at [131, 418] on div "Your growth chart Once you have received two Lectical Scores (either for Mindlo…" at bounding box center [522, 99] width 847 height 913
click at [298, 534] on button "Save" at bounding box center [297, 545] width 27 height 22
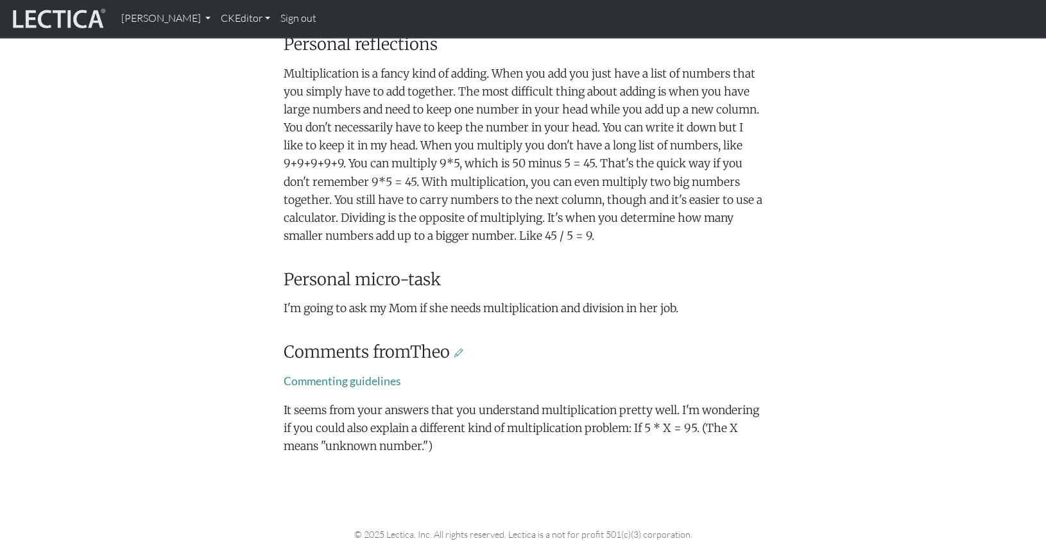
scroll to position [502, 0]
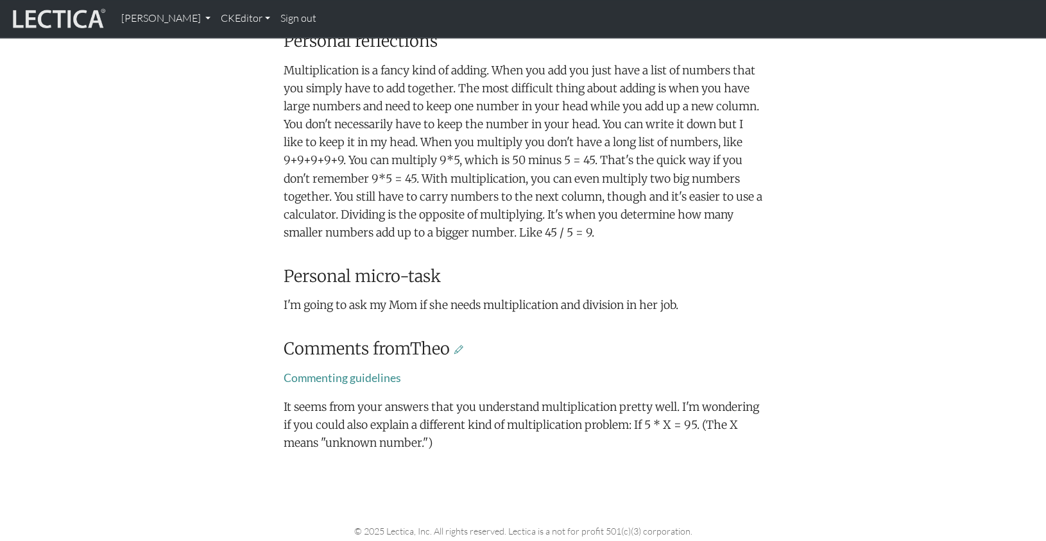
click at [274, 241] on div "Your growth chart Once you have received two Lectical Scores (either for Mindlo…" at bounding box center [522, 51] width 847 height 823
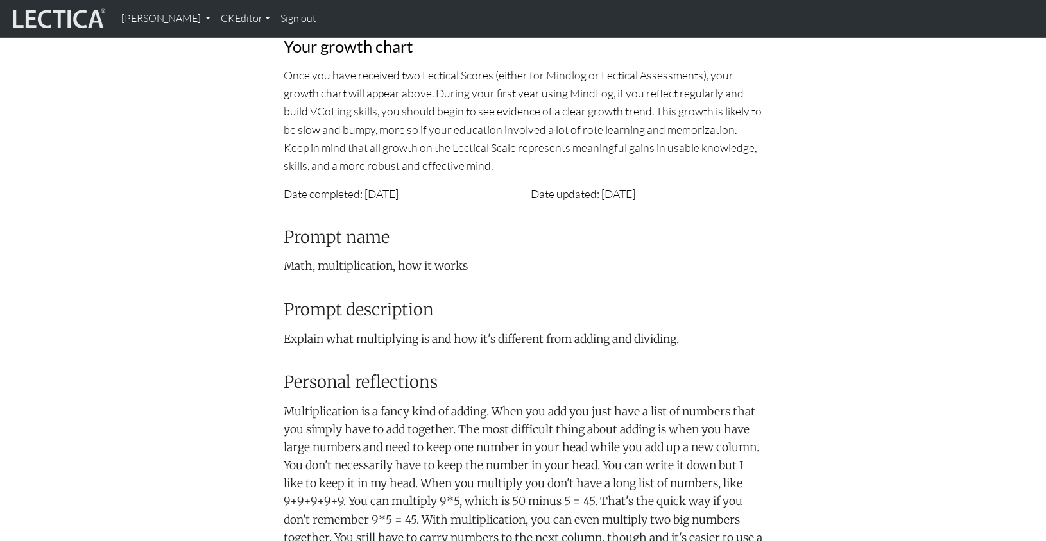
scroll to position [0, 0]
